Goal: Task Accomplishment & Management: Manage account settings

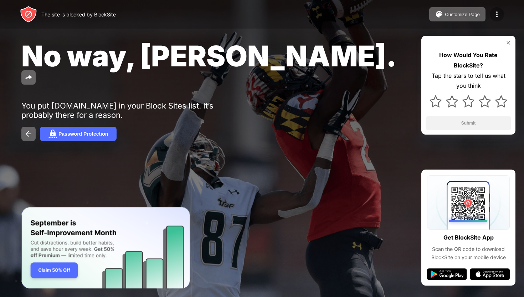
click at [495, 13] on img at bounding box center [497, 14] width 9 height 9
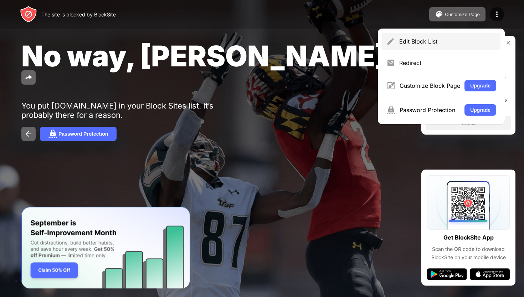
click at [429, 45] on div "Edit Block List" at bounding box center [441, 41] width 118 height 17
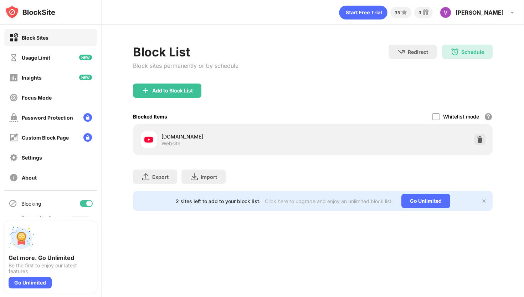
click at [480, 141] on img at bounding box center [479, 139] width 7 height 7
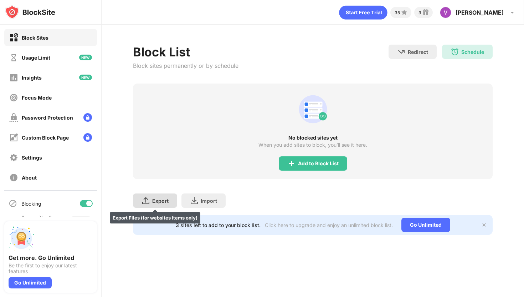
click at [156, 200] on div "Export" at bounding box center [160, 200] width 16 height 6
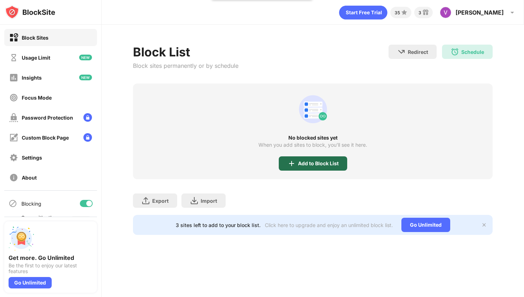
click at [315, 164] on div "Add to Block List" at bounding box center [318, 163] width 41 height 6
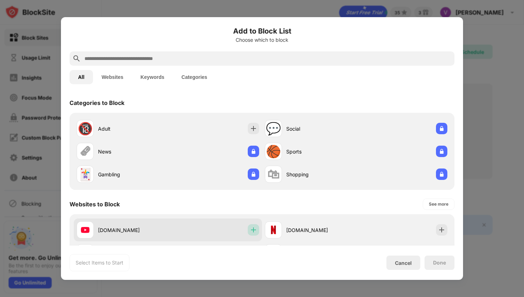
click at [250, 231] on img at bounding box center [253, 229] width 7 height 7
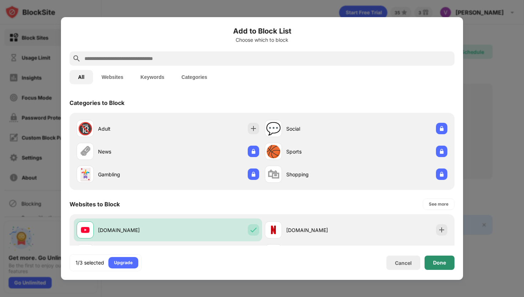
click at [440, 266] on div "Done" at bounding box center [439, 262] width 30 height 14
